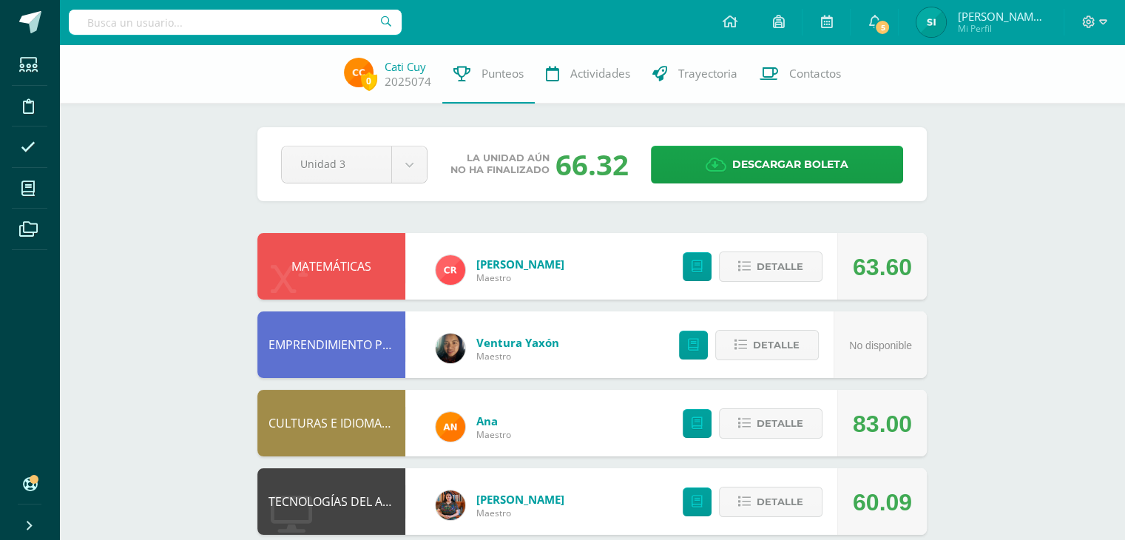
click at [218, 30] on input "text" at bounding box center [235, 22] width 333 height 25
type input "Elida Ileas"
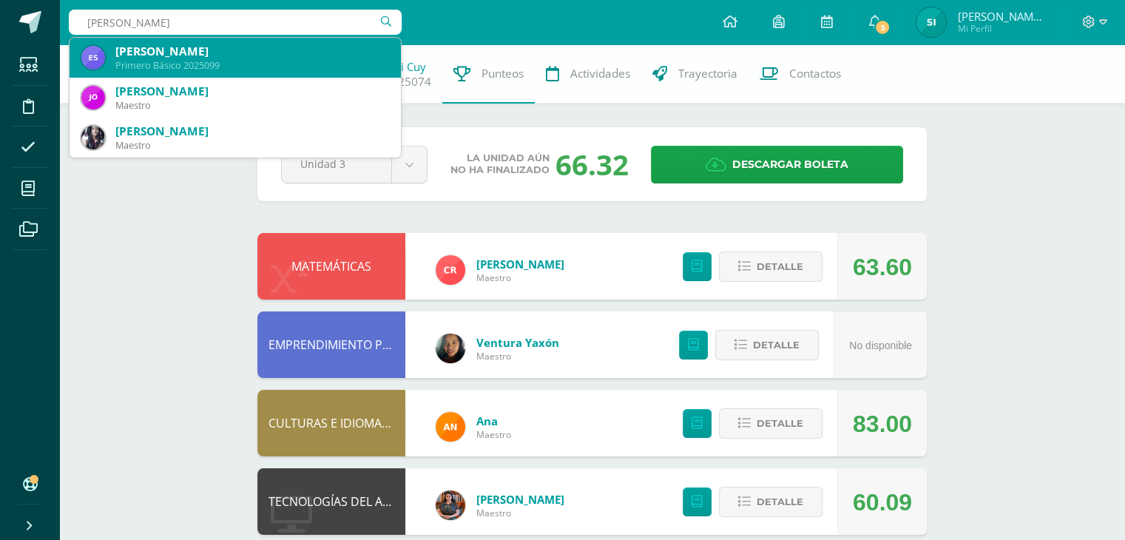
click at [191, 64] on div "Primero Básico 2025099" at bounding box center [252, 65] width 274 height 13
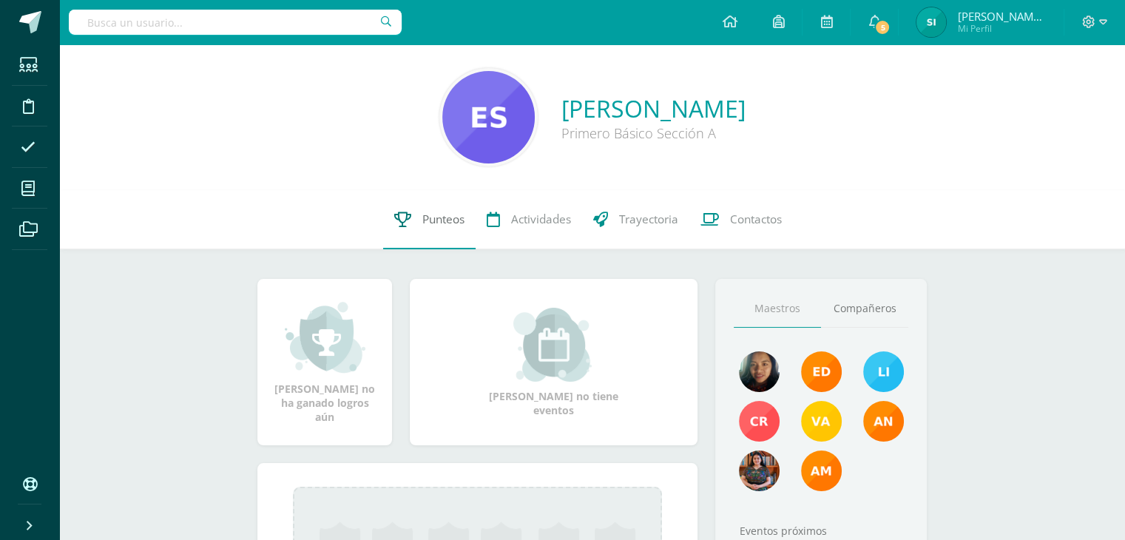
click at [417, 216] on link "Punteos" at bounding box center [429, 219] width 92 height 59
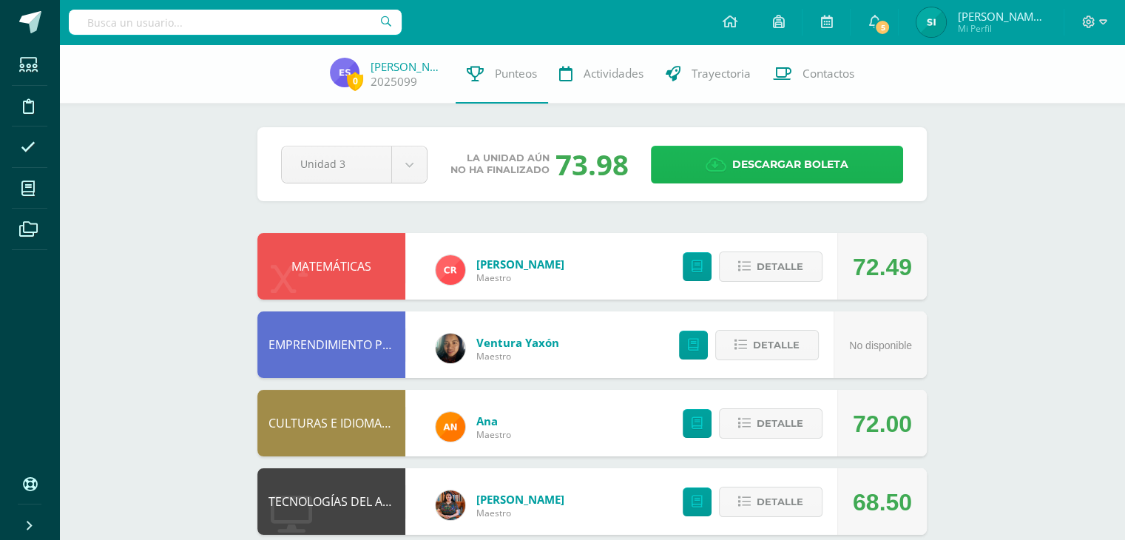
click at [708, 162] on icon at bounding box center [715, 165] width 21 height 16
